Goal: Task Accomplishment & Management: Use online tool/utility

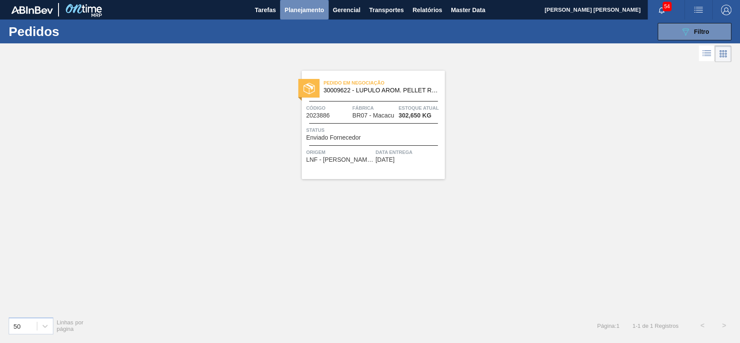
click at [306, 14] on span "Planejamento" at bounding box center [303, 10] width 39 height 10
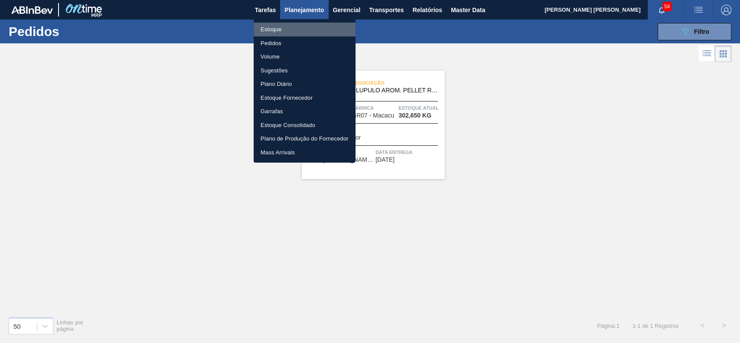
click at [297, 27] on li "Estoque" at bounding box center [305, 30] width 102 height 14
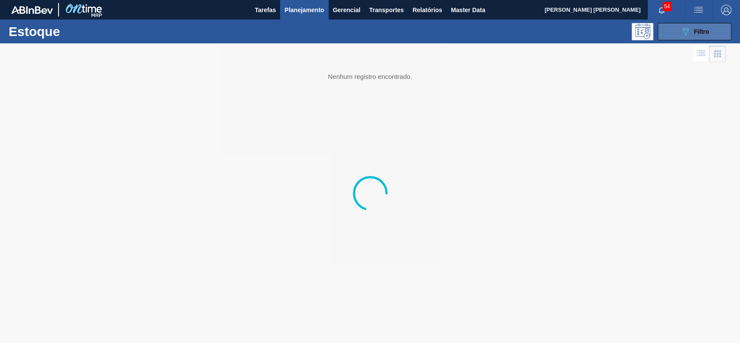
click at [688, 34] on icon "089F7B8B-B2A5-4AFE-B5C0-19BA573D28AC" at bounding box center [685, 31] width 10 height 10
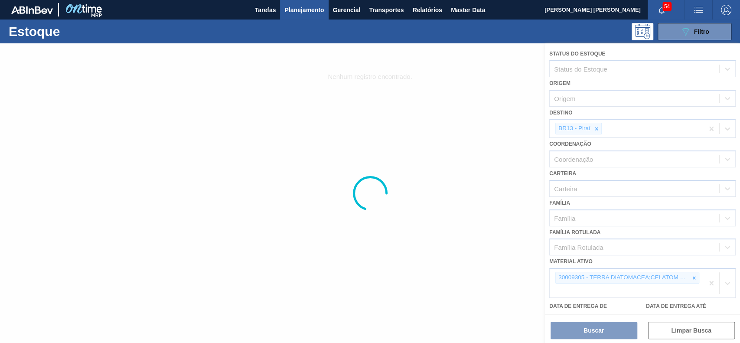
click at [594, 127] on div at bounding box center [370, 193] width 740 height 300
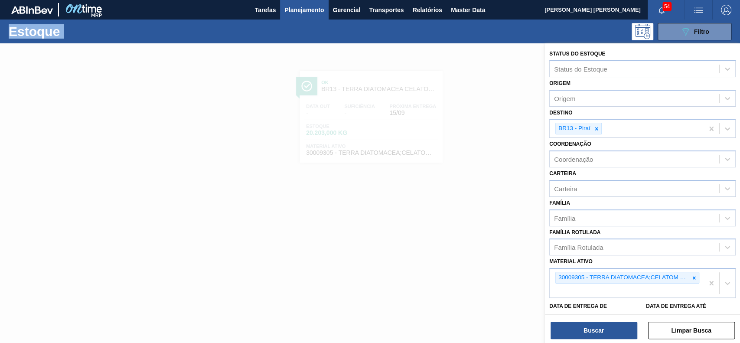
click at [594, 127] on icon at bounding box center [597, 129] width 6 height 6
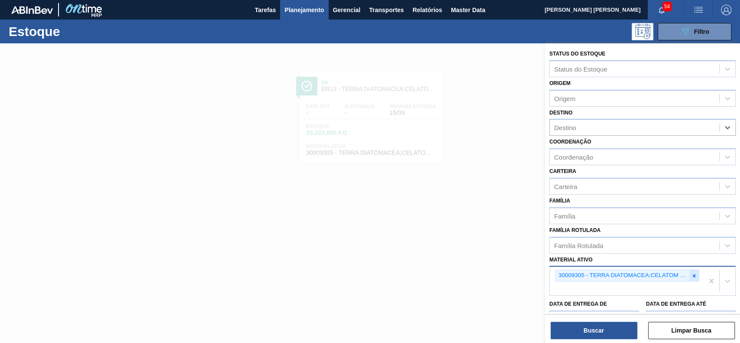
click at [695, 275] on icon at bounding box center [694, 276] width 6 height 6
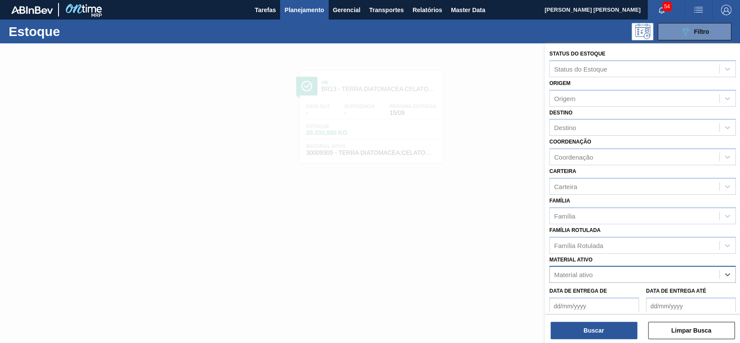
paste ativo "30003124"
type ativo "30003124"
drag, startPoint x: 621, startPoint y: 264, endPoint x: 618, endPoint y: 268, distance: 4.7
click at [618, 268] on div "Material ativo Material ativo" at bounding box center [642, 268] width 186 height 29
click at [618, 268] on div "Material ativo" at bounding box center [635, 274] width 170 height 13
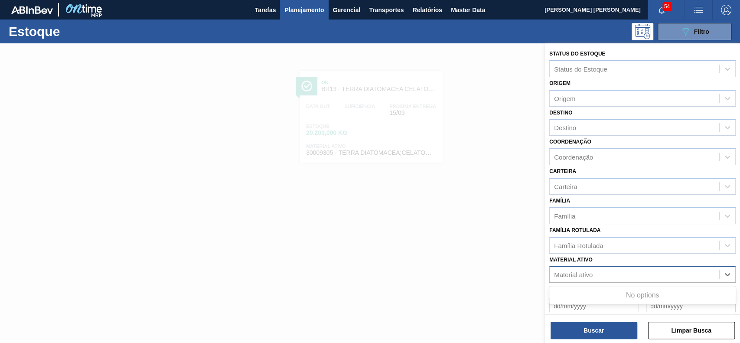
paste ativo "30003124"
type ativo "30003124"
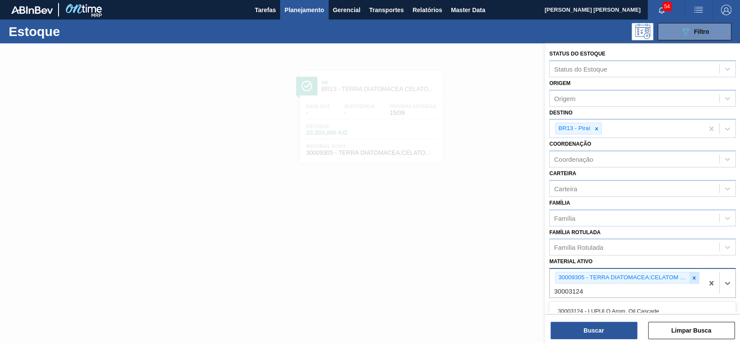
click at [693, 279] on icon at bounding box center [694, 278] width 6 height 6
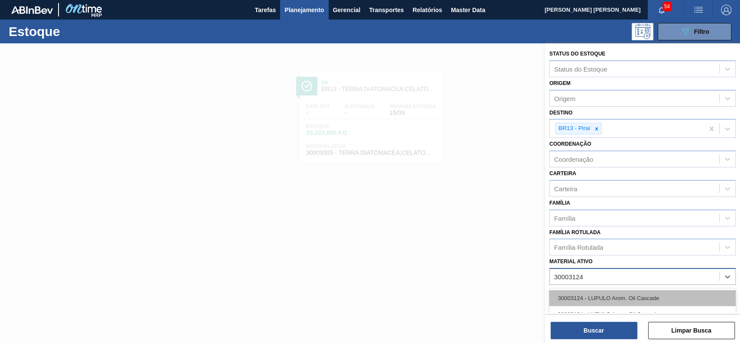
click at [662, 299] on div "30003124 - LUPULO Arom. Oil Cascade" at bounding box center [642, 298] width 186 height 16
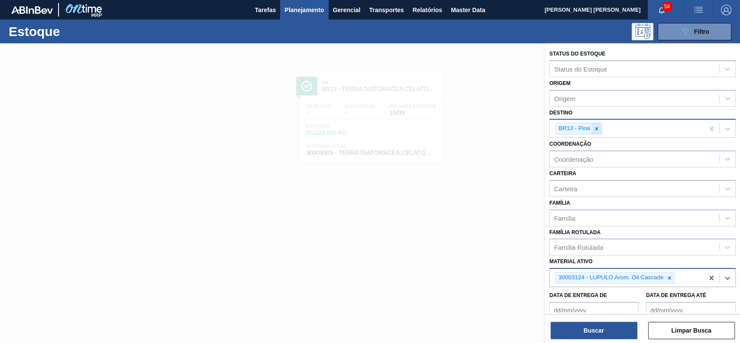
click at [597, 127] on icon at bounding box center [597, 129] width 6 height 6
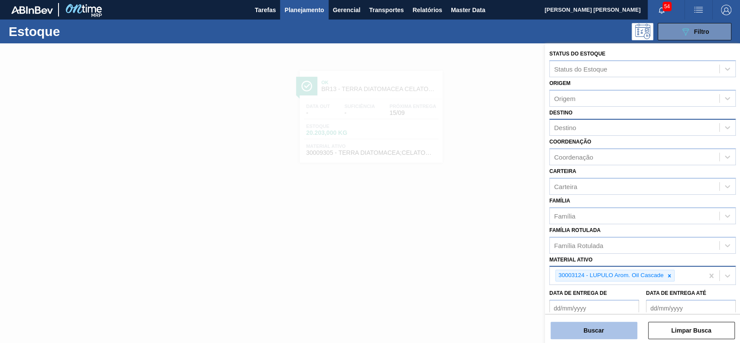
click at [597, 326] on button "Buscar" at bounding box center [594, 330] width 87 height 17
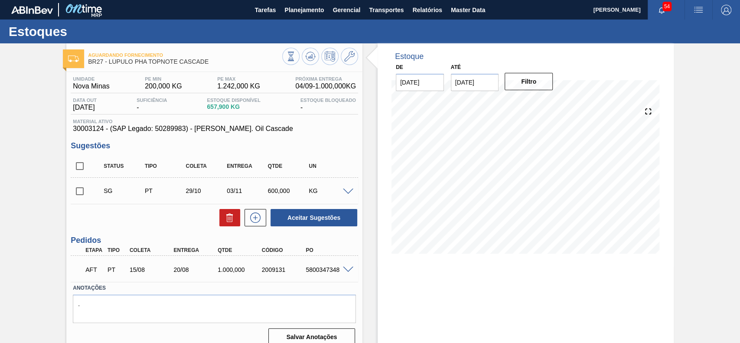
click at [347, 269] on span at bounding box center [348, 270] width 10 height 7
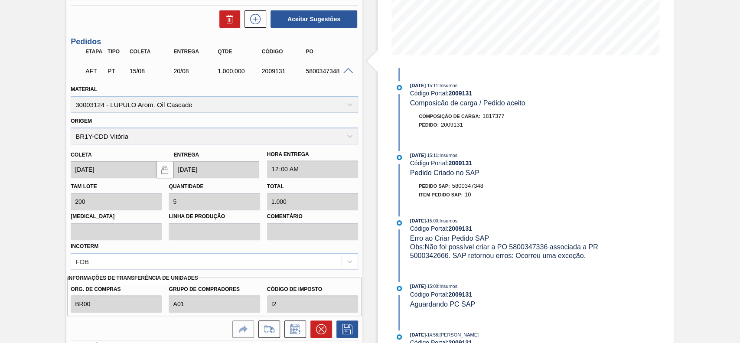
scroll to position [267, 0]
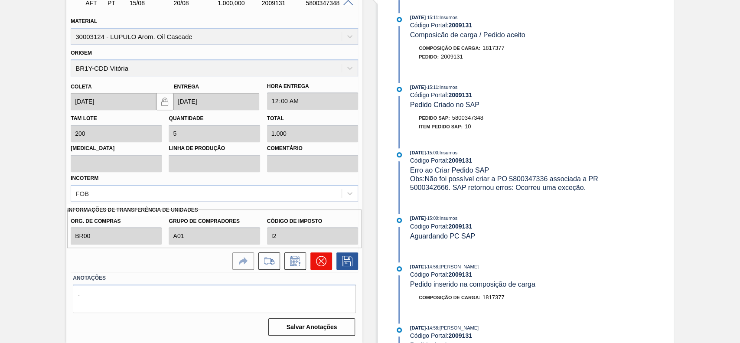
click at [325, 269] on button at bounding box center [321, 260] width 22 height 17
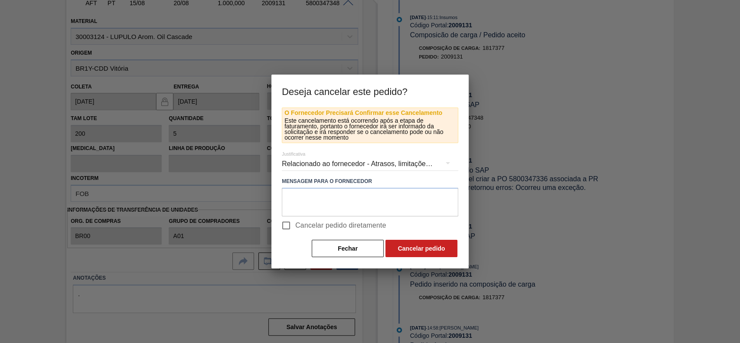
click at [282, 227] on input "Cancelar pedido diretamente" at bounding box center [286, 225] width 18 height 18
checkbox input "true"
click at [416, 248] on button "Cancelar pedido" at bounding box center [421, 248] width 72 height 17
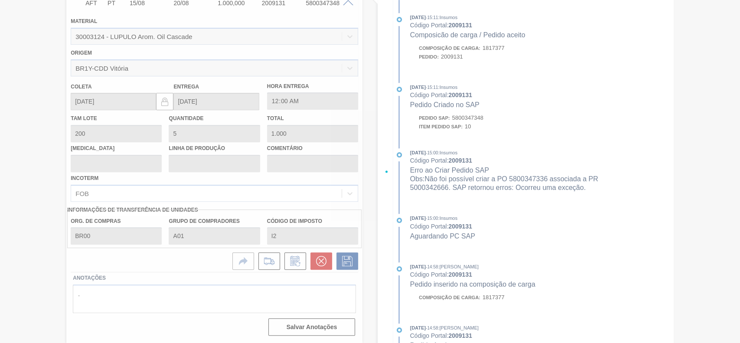
scroll to position [30, 0]
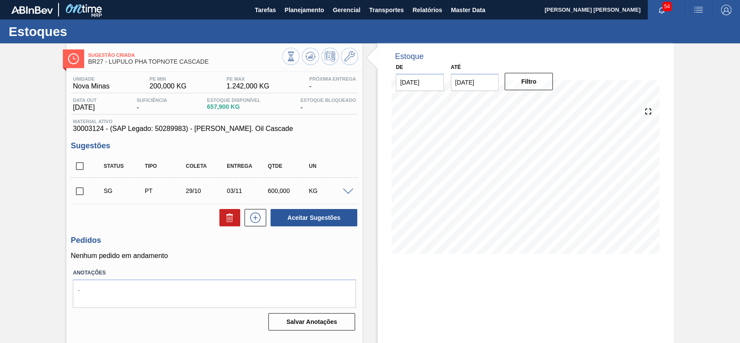
click at [345, 191] on span at bounding box center [348, 192] width 10 height 7
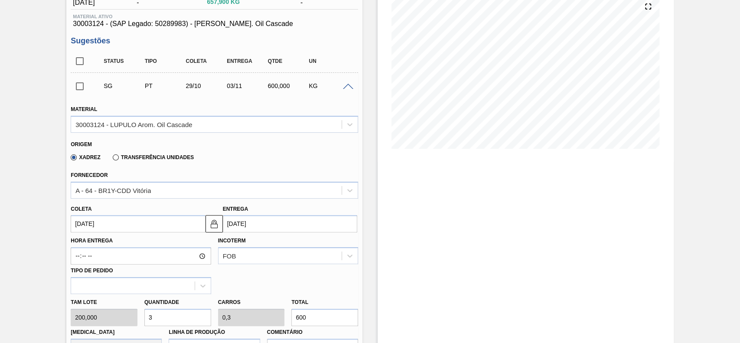
scroll to position [110, 0]
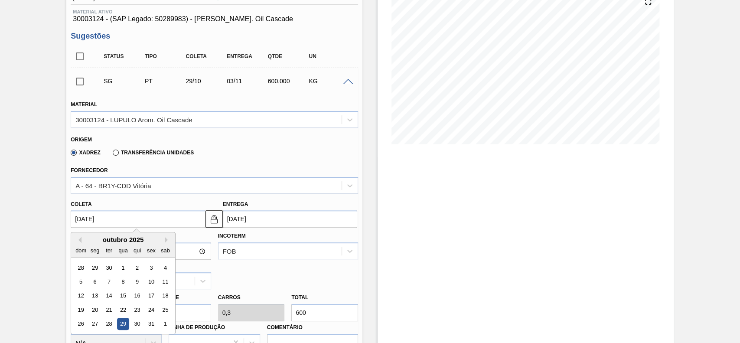
click at [151, 217] on input "29/10/2025" at bounding box center [138, 218] width 134 height 17
click at [81, 240] on button "Previous Month" at bounding box center [78, 240] width 6 height 6
click at [151, 270] on div "5" at bounding box center [152, 268] width 12 height 12
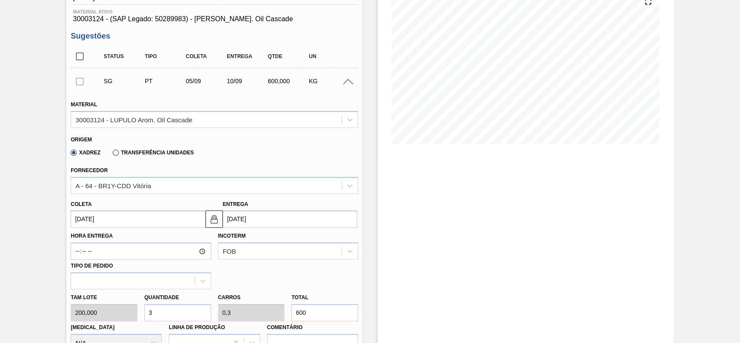
type input "05/09/2025"
type input "10/09/2025"
click at [329, 312] on input "600" at bounding box center [324, 312] width 67 height 17
type input "1.000"
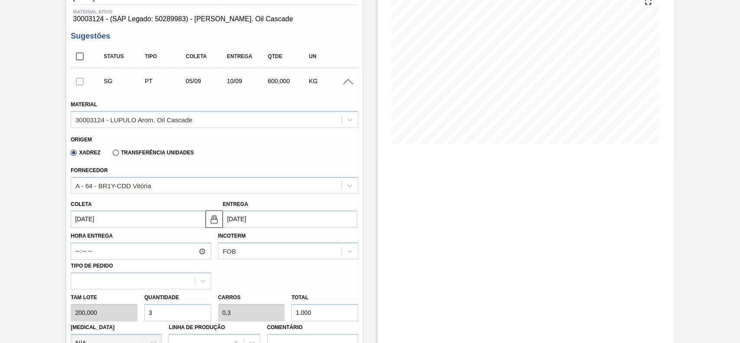
type input "5"
type input "0,5"
type input "50"
type input "5"
type input "100.000"
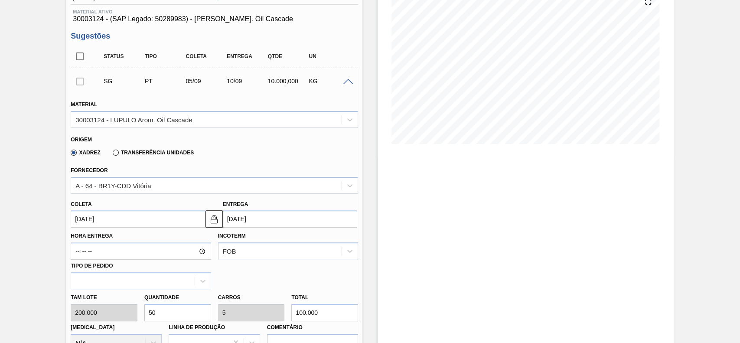
type input "500"
type input "50"
type input "5"
type input "10.000"
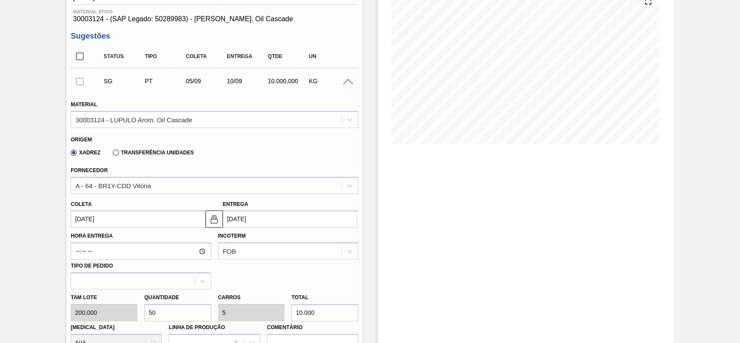
type input "5"
type input "0,5"
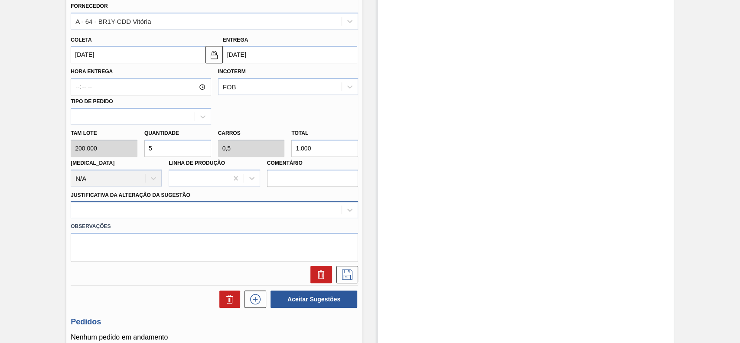
type input "1.000"
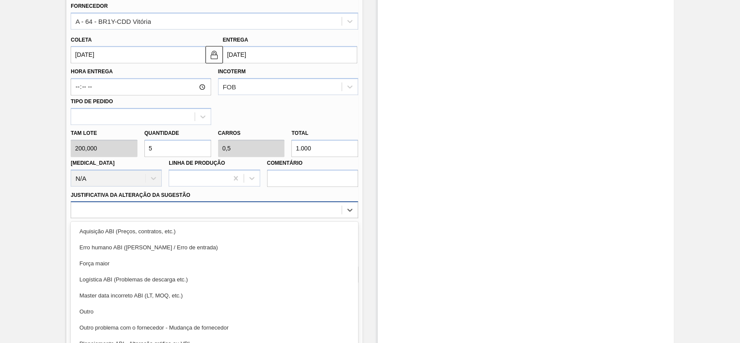
scroll to position [287, 0]
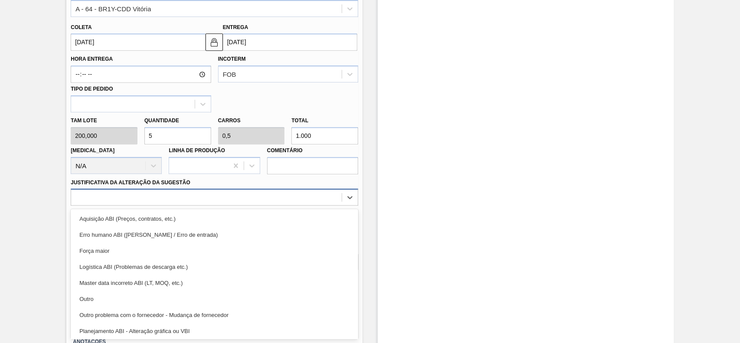
click at [189, 208] on div "Material 30003124 - LUPULO Arom. Oil Cascade Origem Xadrez Transferência Unidad…" at bounding box center [214, 93] width 287 height 356
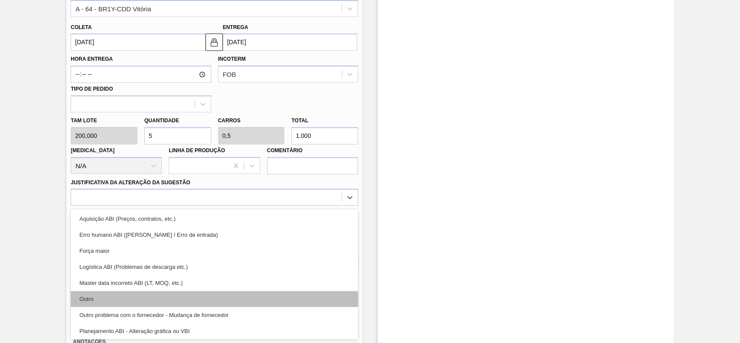
click at [124, 298] on div "Outro" at bounding box center [214, 299] width 287 height 16
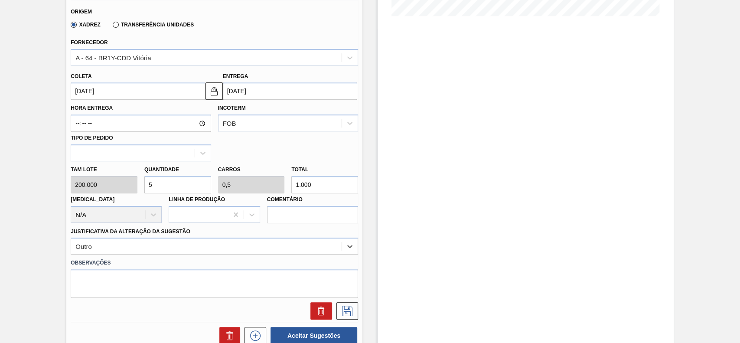
scroll to position [238, 0]
click at [347, 309] on icon at bounding box center [347, 310] width 14 height 10
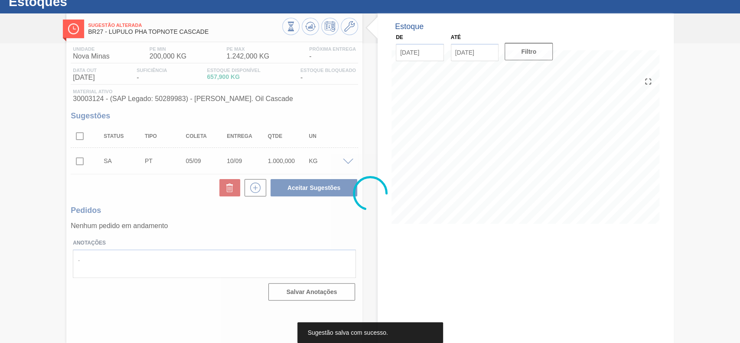
scroll to position [30, 0]
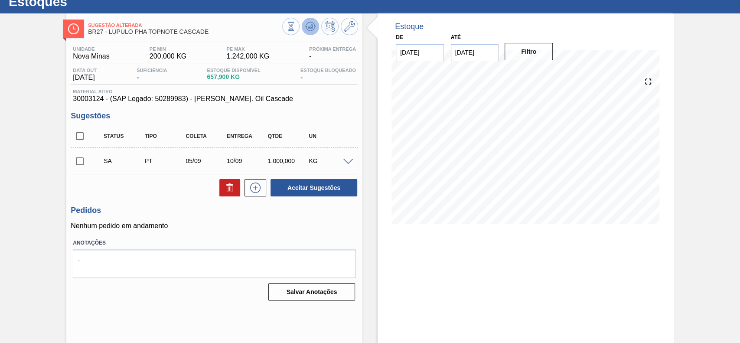
click at [313, 29] on icon at bounding box center [310, 26] width 10 height 10
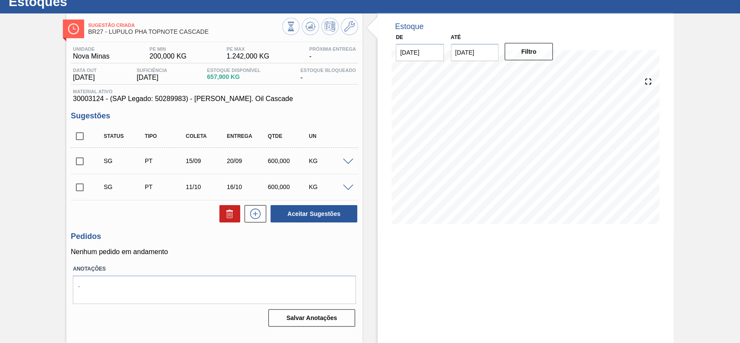
click at [349, 164] on span at bounding box center [348, 162] width 10 height 7
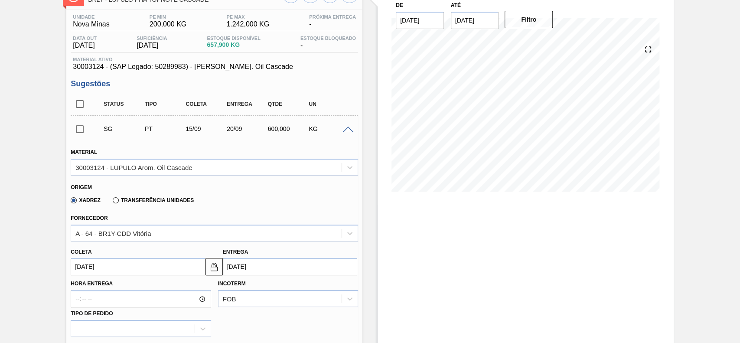
scroll to position [62, 0]
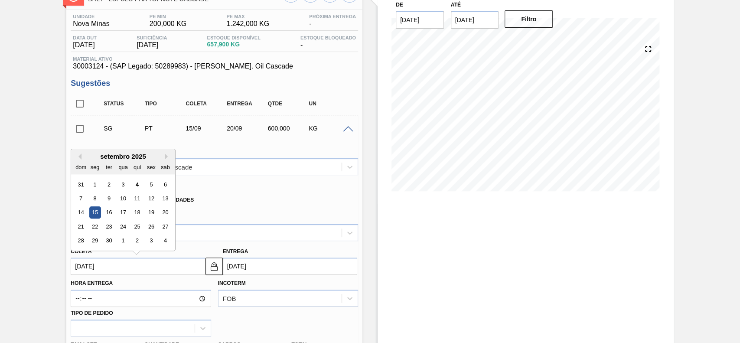
click at [127, 259] on input "15/09/2025" at bounding box center [138, 266] width 134 height 17
click at [156, 186] on div "5" at bounding box center [152, 185] width 12 height 12
type input "05/09/2025"
type input "10/09/2025"
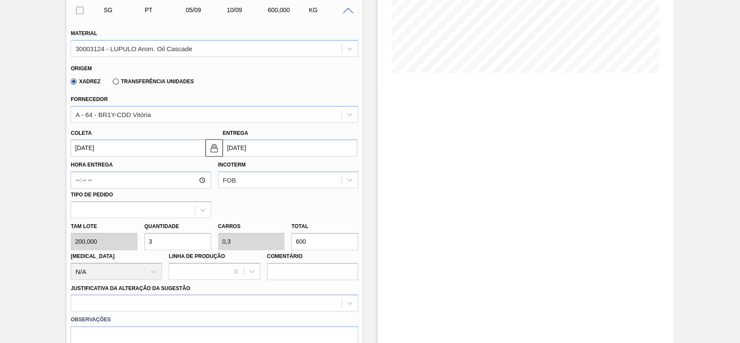
scroll to position [191, 0]
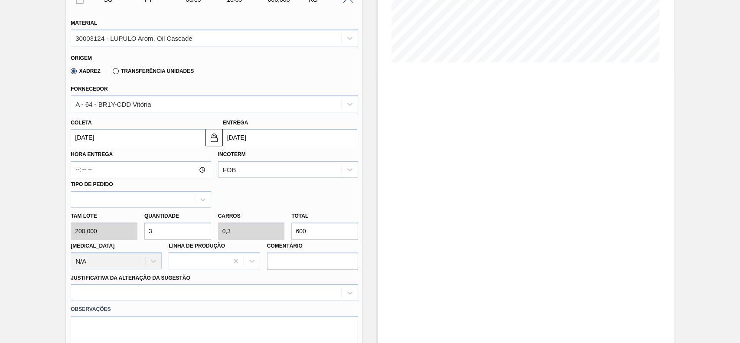
click at [316, 227] on input "600" at bounding box center [324, 230] width 67 height 17
type input "0,005"
type input "0,001"
type input "10"
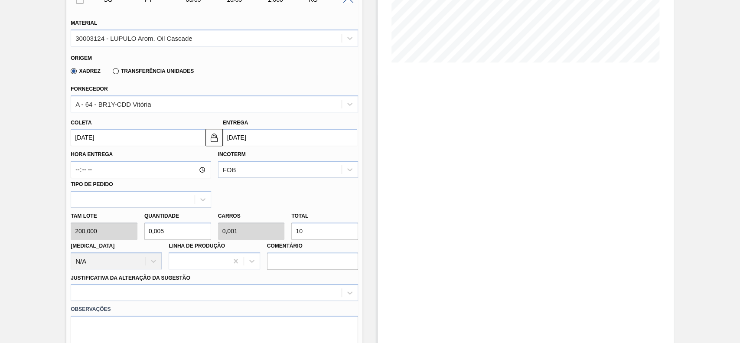
type input "0,05"
type input "0,005"
type input "0,5"
type input "0,05"
type input "100"
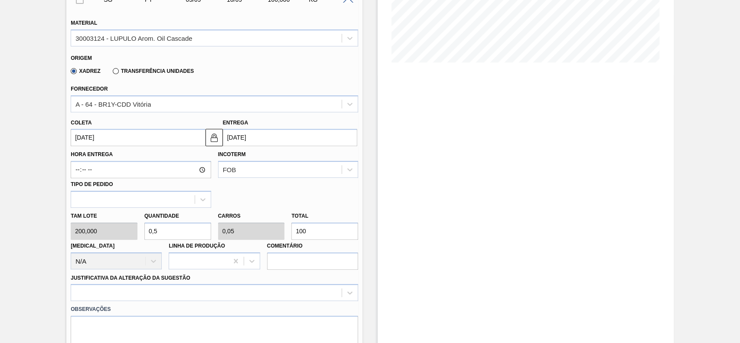
type input "5"
type input "0,5"
type input "1.000"
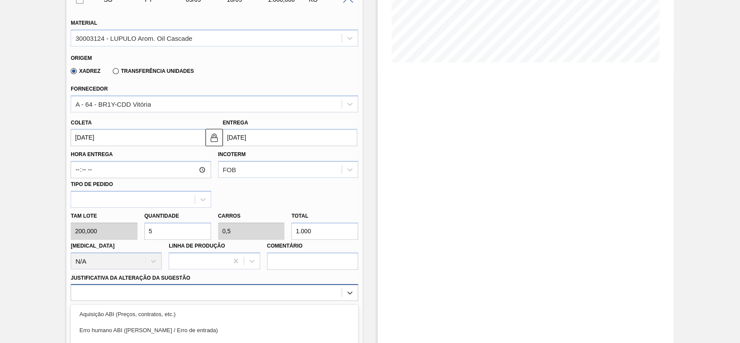
scroll to position [287, 0]
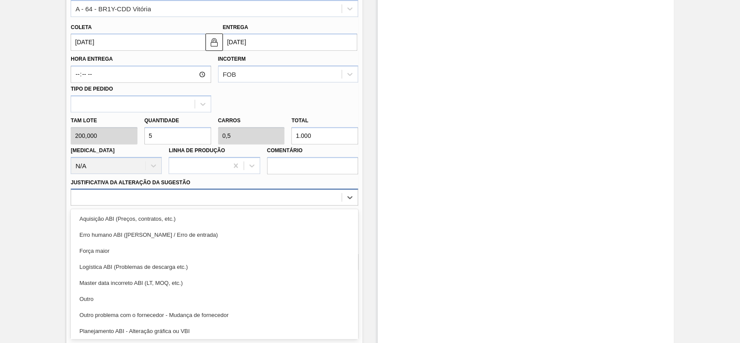
click at [244, 206] on div "option Master data incorreto ABI (LT, MOQ, etc.) focused, 5 of 18. 18 results a…" at bounding box center [214, 197] width 287 height 17
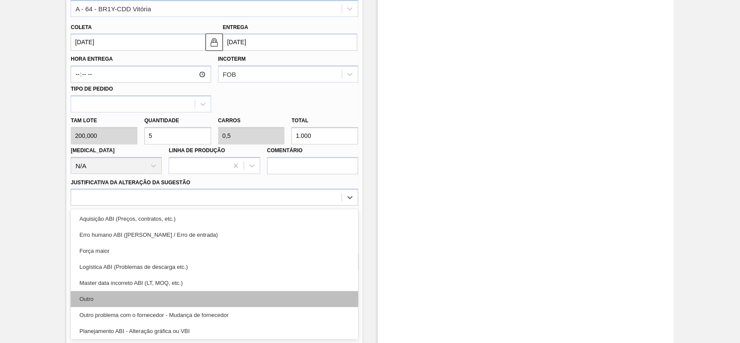
click at [164, 303] on div "Outro" at bounding box center [214, 299] width 287 height 16
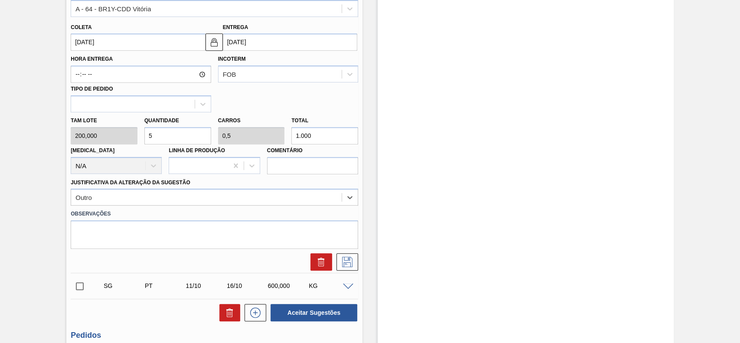
scroll to position [377, 0]
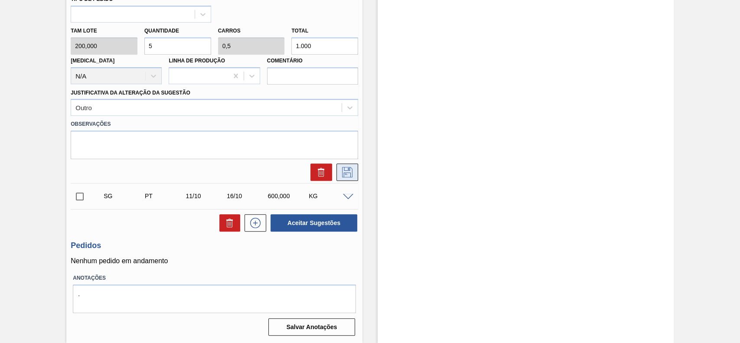
click at [356, 174] on button at bounding box center [347, 171] width 22 height 17
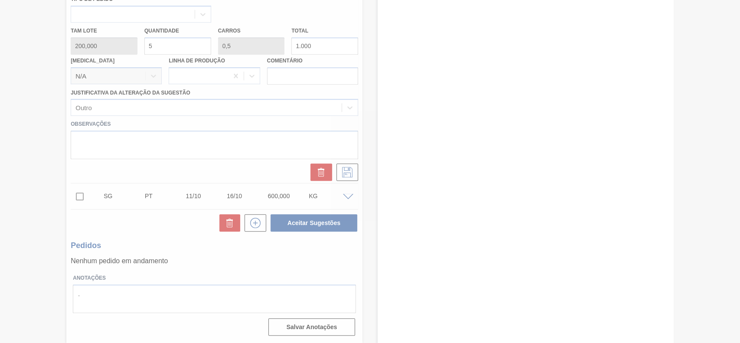
scroll to position [30, 0]
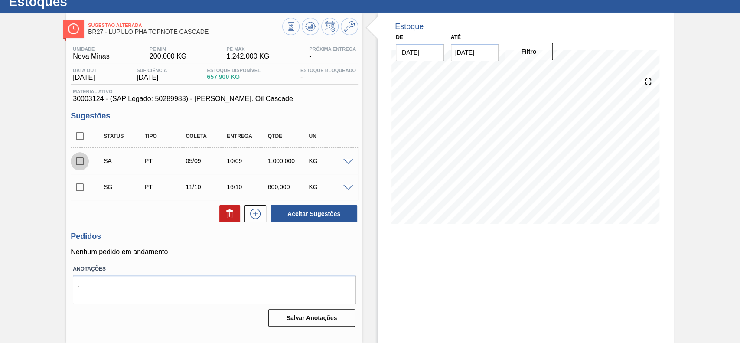
click at [80, 165] on input "checkbox" at bounding box center [80, 161] width 18 height 18
click at [298, 214] on button "Aceitar Sugestões" at bounding box center [314, 213] width 87 height 17
checkbox input "false"
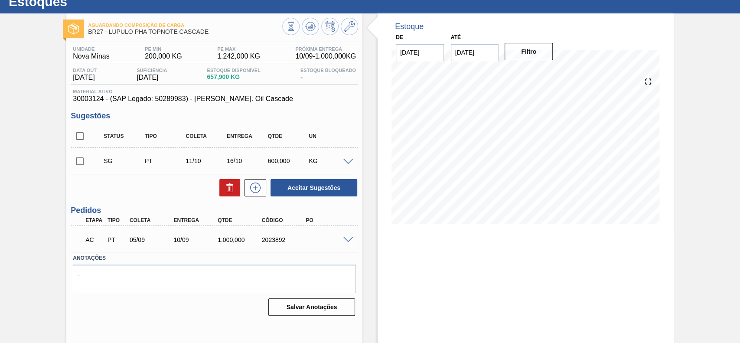
drag, startPoint x: 341, startPoint y: 239, endPoint x: 347, endPoint y: 238, distance: 5.7
click at [347, 238] on div at bounding box center [349, 239] width 17 height 7
click at [347, 238] on span at bounding box center [348, 240] width 10 height 7
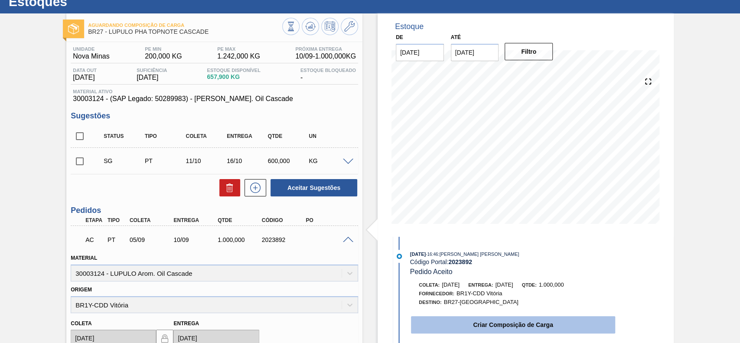
click at [491, 320] on button "Criar Composição de Carga" at bounding box center [513, 324] width 204 height 17
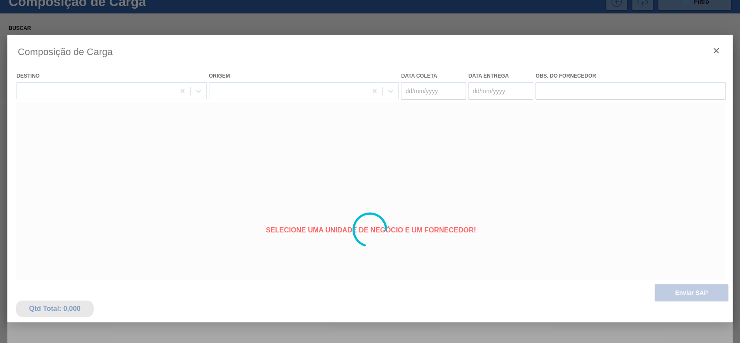
type coleta "05/09/2025"
type entrega "10/09/2025"
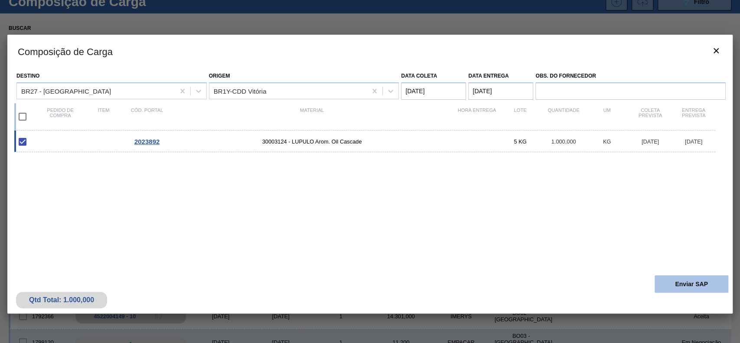
click at [689, 283] on button "Enviar SAP" at bounding box center [692, 283] width 74 height 17
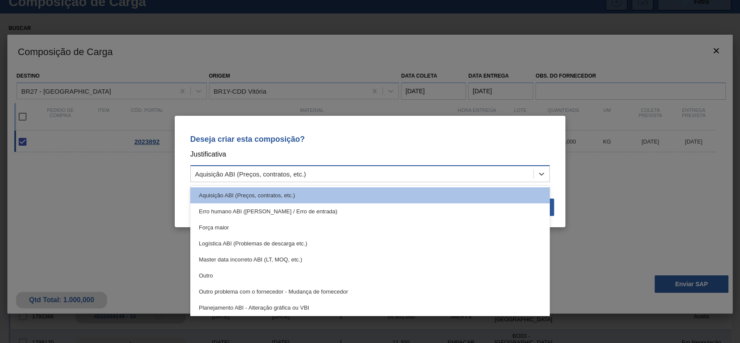
click at [337, 173] on div "Aquisição ABI (Preços, contratos, etc.)" at bounding box center [362, 174] width 343 height 13
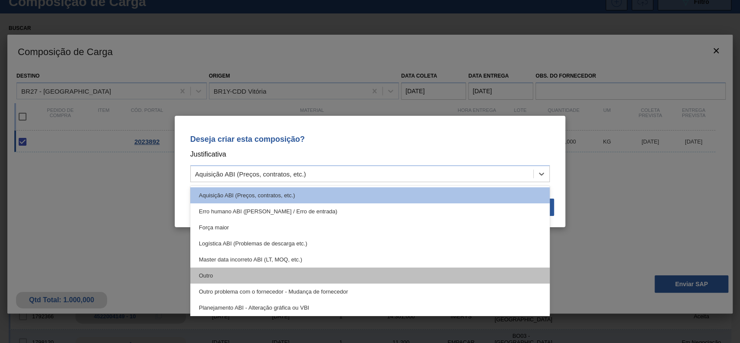
click at [264, 273] on div "Outro" at bounding box center [370, 276] width 360 height 16
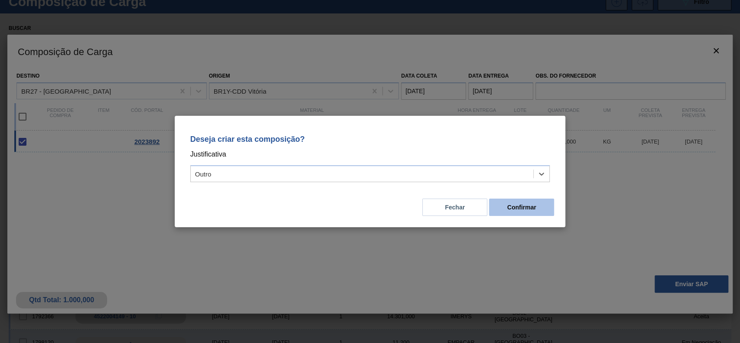
click at [531, 210] on button "Confirmar" at bounding box center [521, 207] width 65 height 17
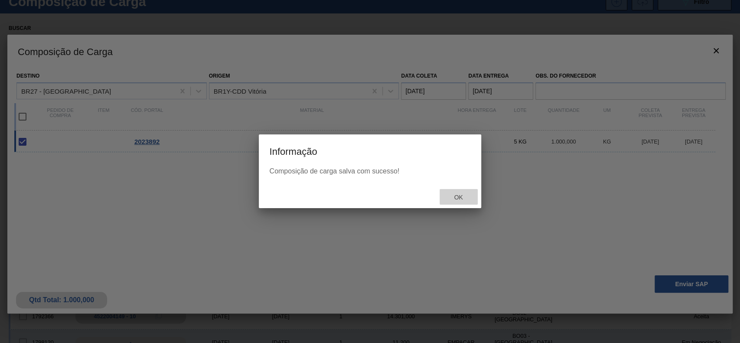
click at [450, 195] on span "Ok" at bounding box center [458, 197] width 23 height 7
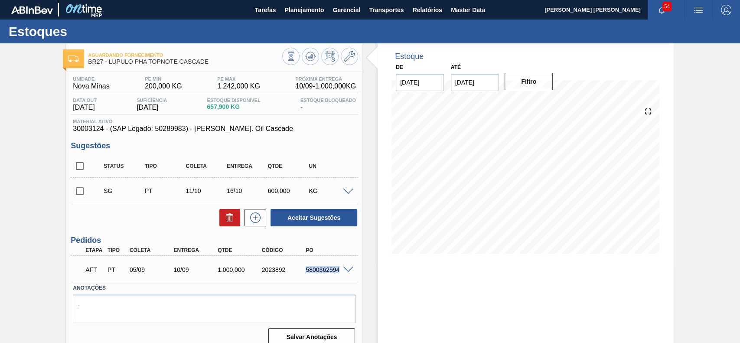
drag, startPoint x: 304, startPoint y: 268, endPoint x: 337, endPoint y: 276, distance: 34.4
click at [337, 276] on div "AFT PT 05/09 10/09 1.000,000 2023892 5800362594" at bounding box center [212, 268] width 264 height 17
copy div "5800362594"
